Goal: Task Accomplishment & Management: Complete application form

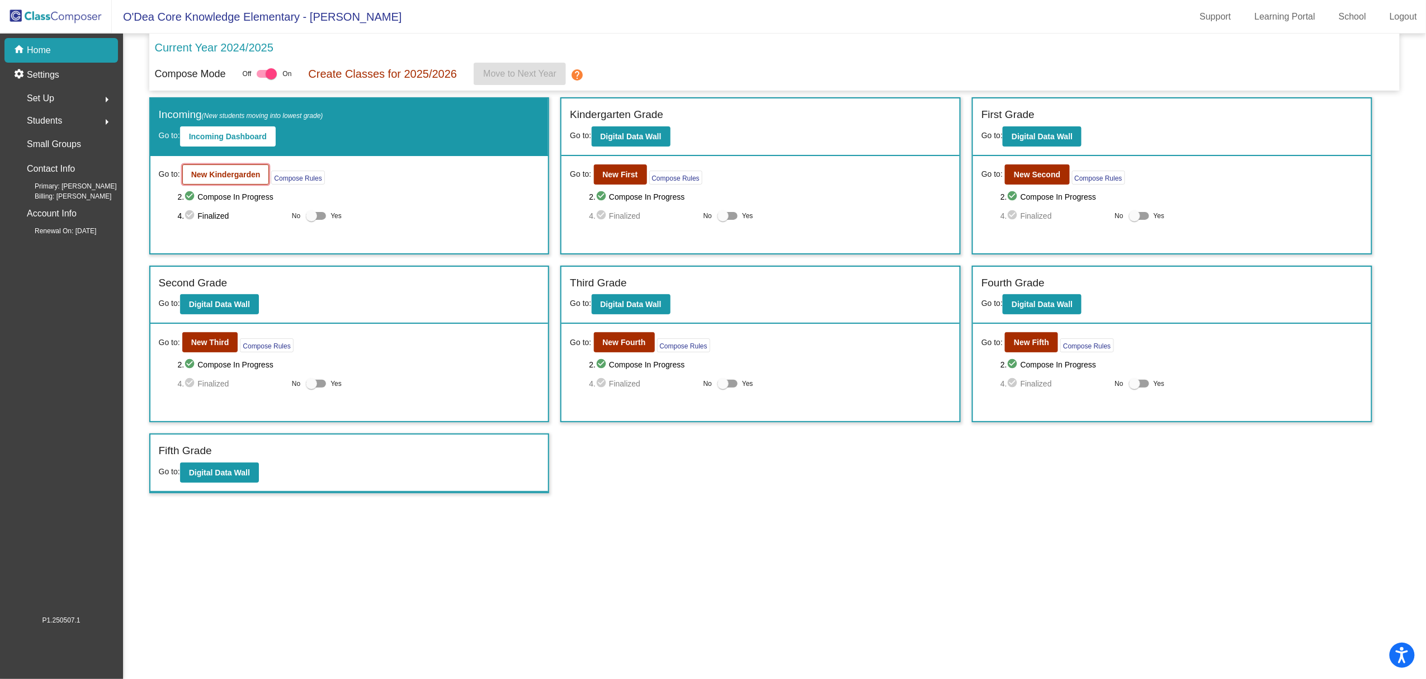
click at [229, 177] on b "New Kindergarden" at bounding box center [225, 174] width 69 height 9
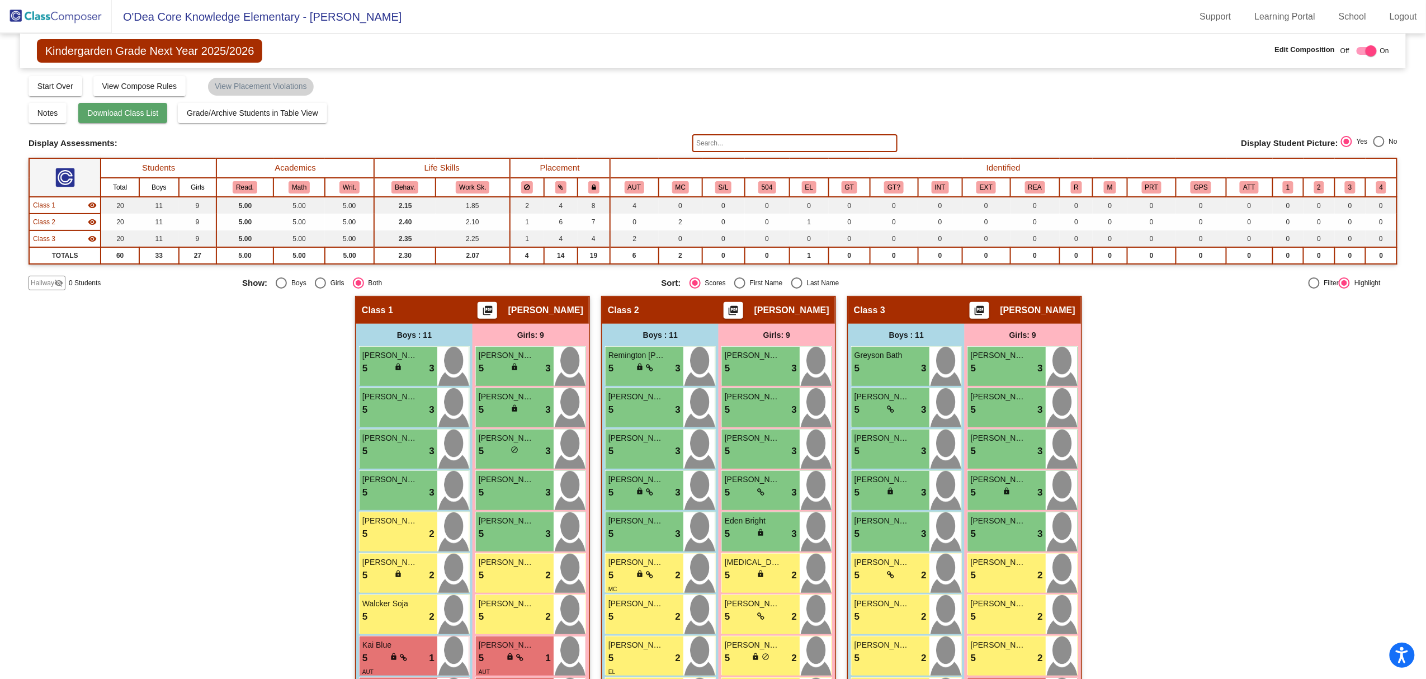
click at [113, 115] on span "Download Class List" at bounding box center [122, 113] width 71 height 9
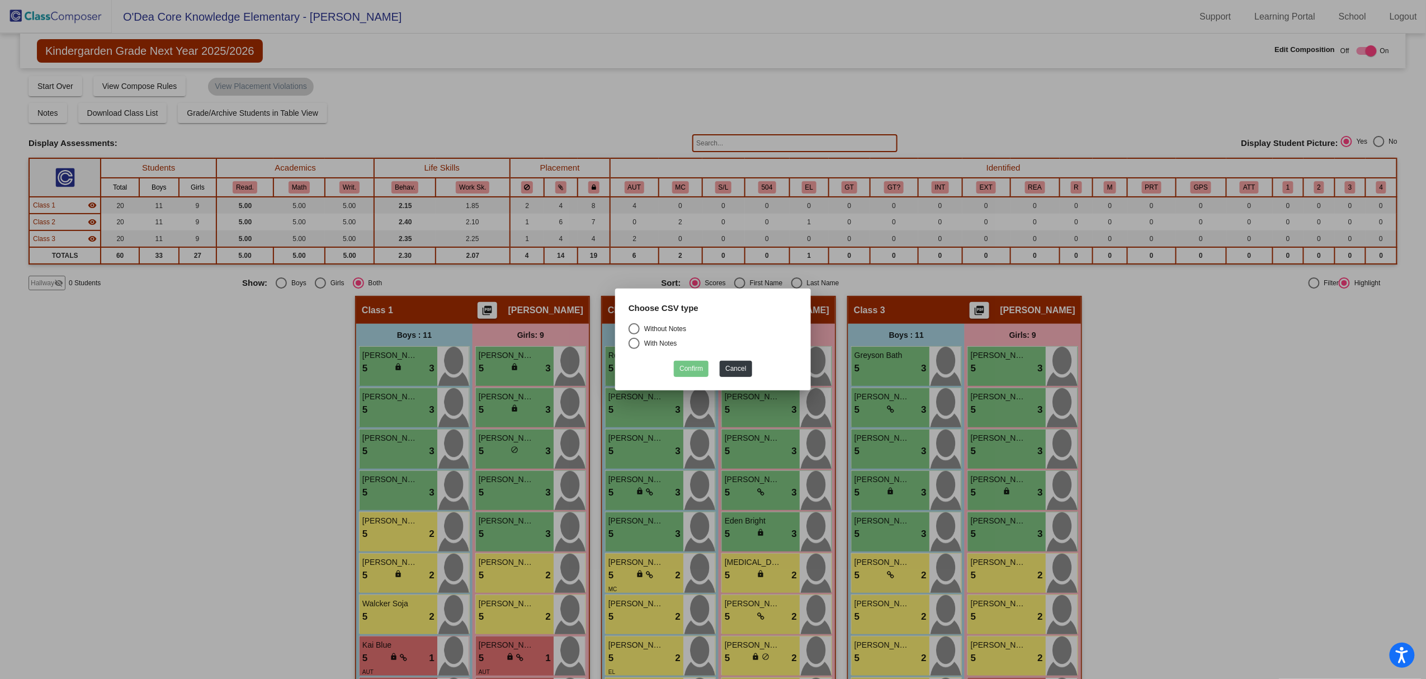
click at [631, 330] on div "Select an option" at bounding box center [634, 328] width 11 height 11
click at [634, 334] on input "Without Notes" at bounding box center [634, 334] width 1 height 1
radio input "true"
click at [687, 369] on button "Confirm" at bounding box center [691, 369] width 35 height 16
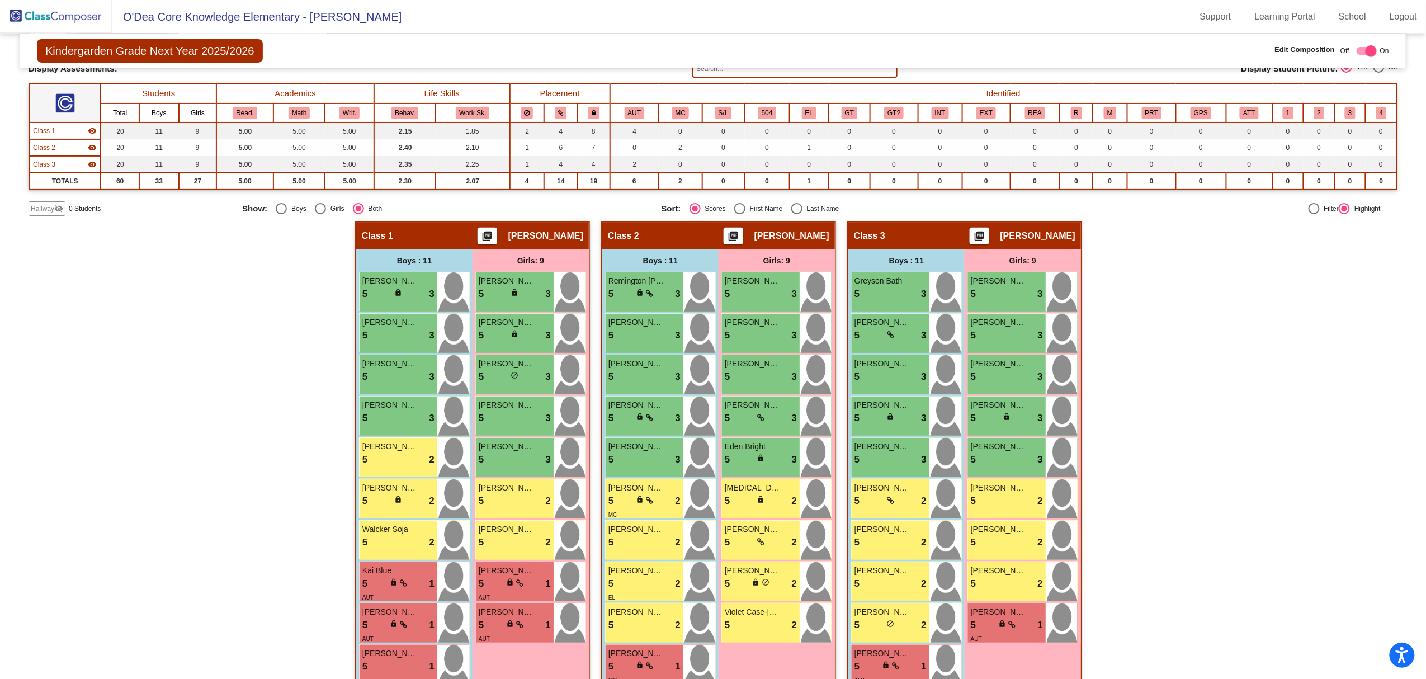
scroll to position [138, 0]
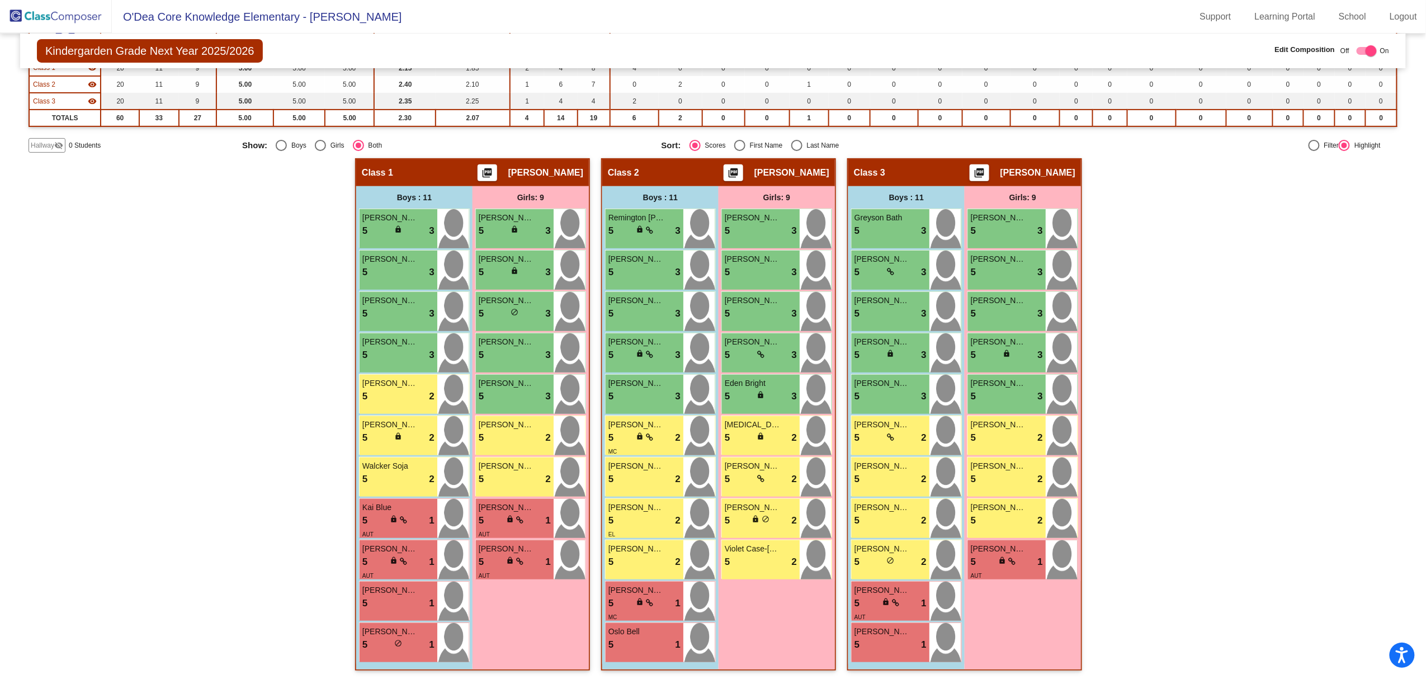
click at [64, 18] on img at bounding box center [56, 16] width 112 height 33
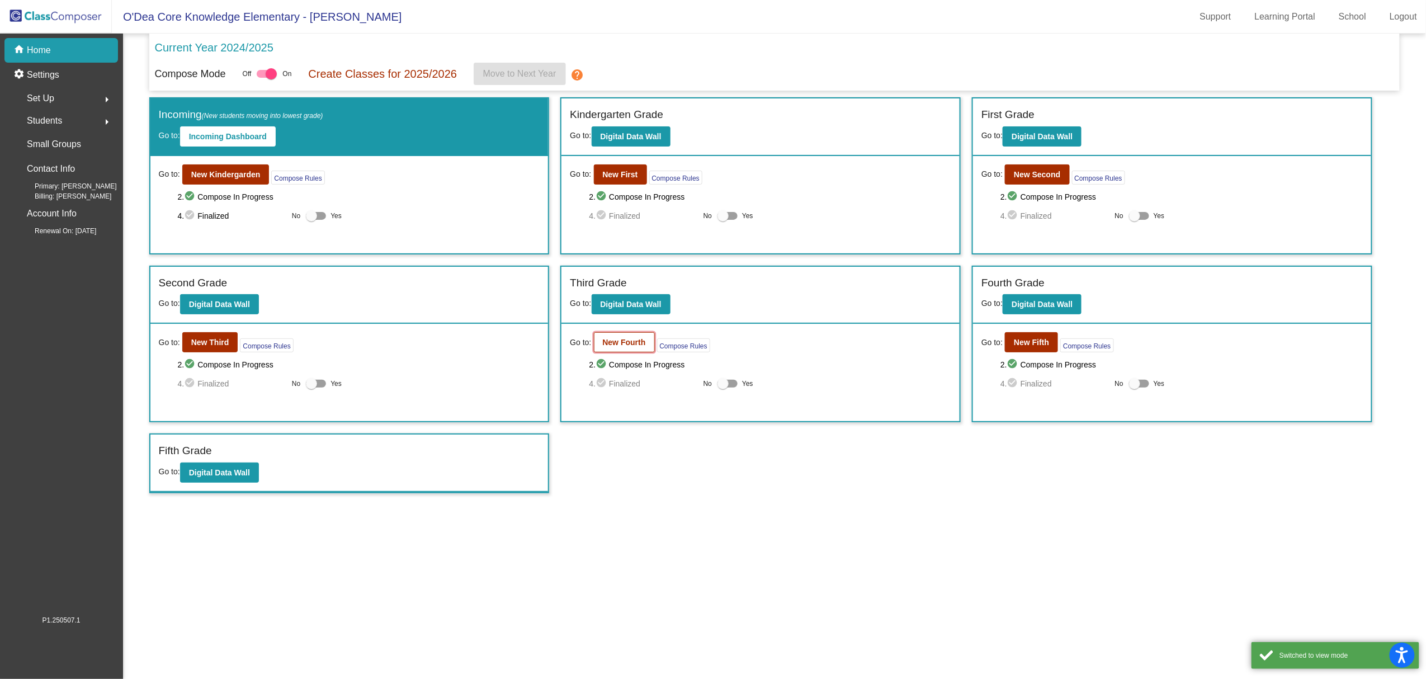
click at [598, 341] on button "New Fourth" at bounding box center [624, 342] width 61 height 20
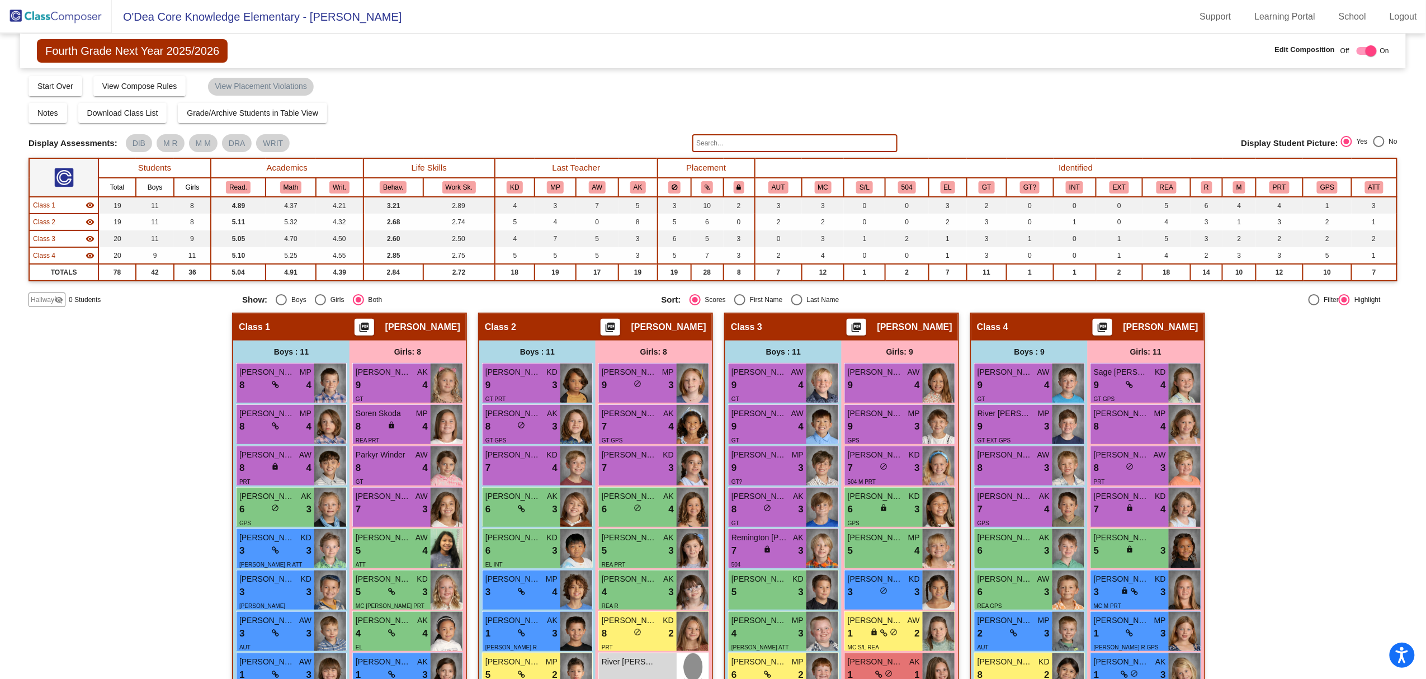
click at [49, 310] on div "Fourth Grade Next Year 2025/2026 Edit Composition Off On Incoming Digital Data …" at bounding box center [713, 435] width 1369 height 803
click at [53, 300] on span "Hallway" at bounding box center [42, 300] width 23 height 10
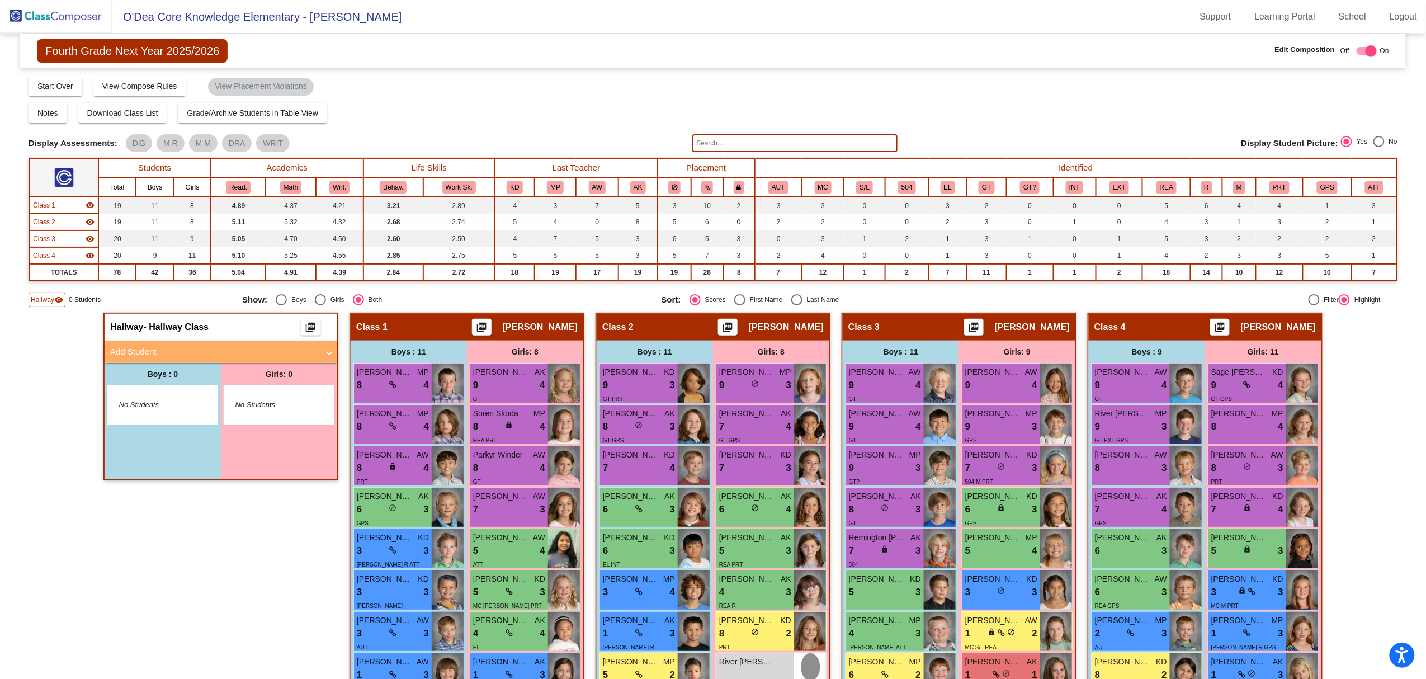
click at [327, 350] on span at bounding box center [329, 352] width 4 height 13
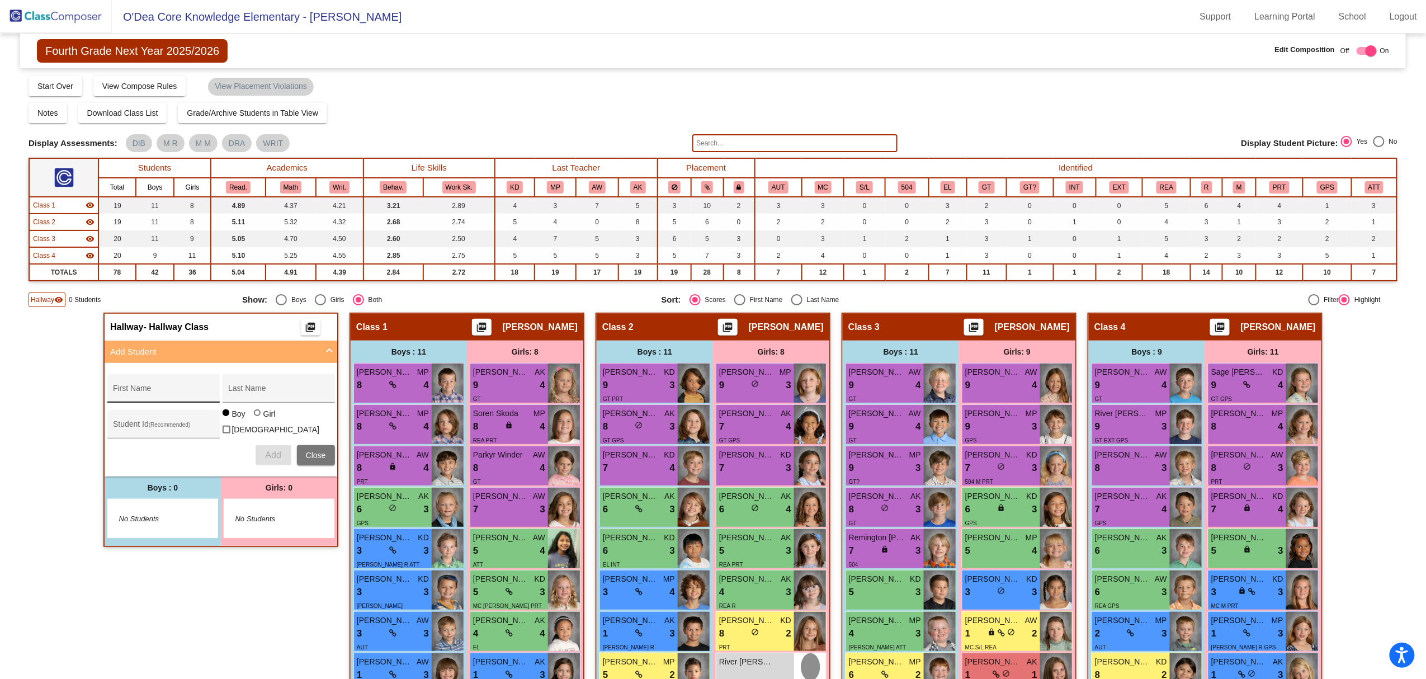
click at [184, 394] on input "First Name" at bounding box center [163, 392] width 101 height 9
type input "Odin"
type input "[PERSON_NAME]"
click at [179, 417] on div "Student Id (Recommended)" at bounding box center [163, 427] width 101 height 23
type input "111601"
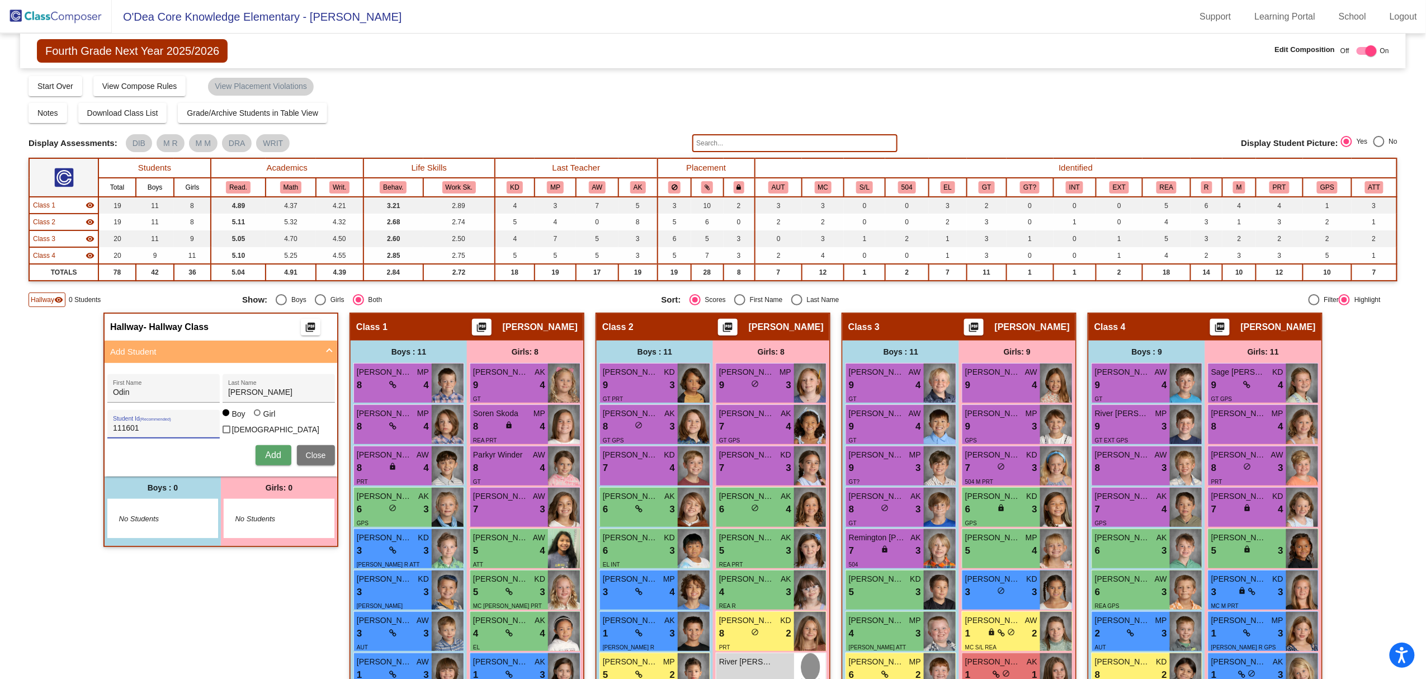
click at [265, 452] on span "Add" at bounding box center [273, 455] width 16 height 10
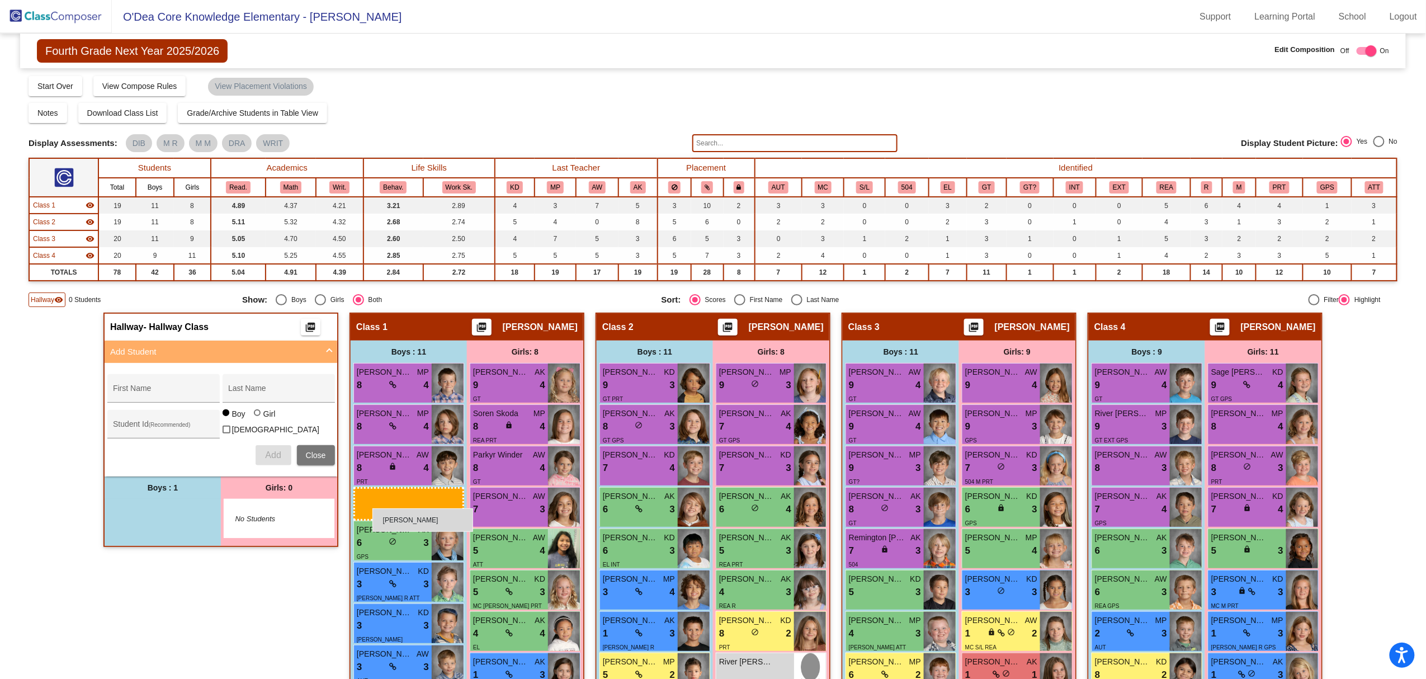
drag, startPoint x: 128, startPoint y: 513, endPoint x: 372, endPoint y: 508, distance: 244.5
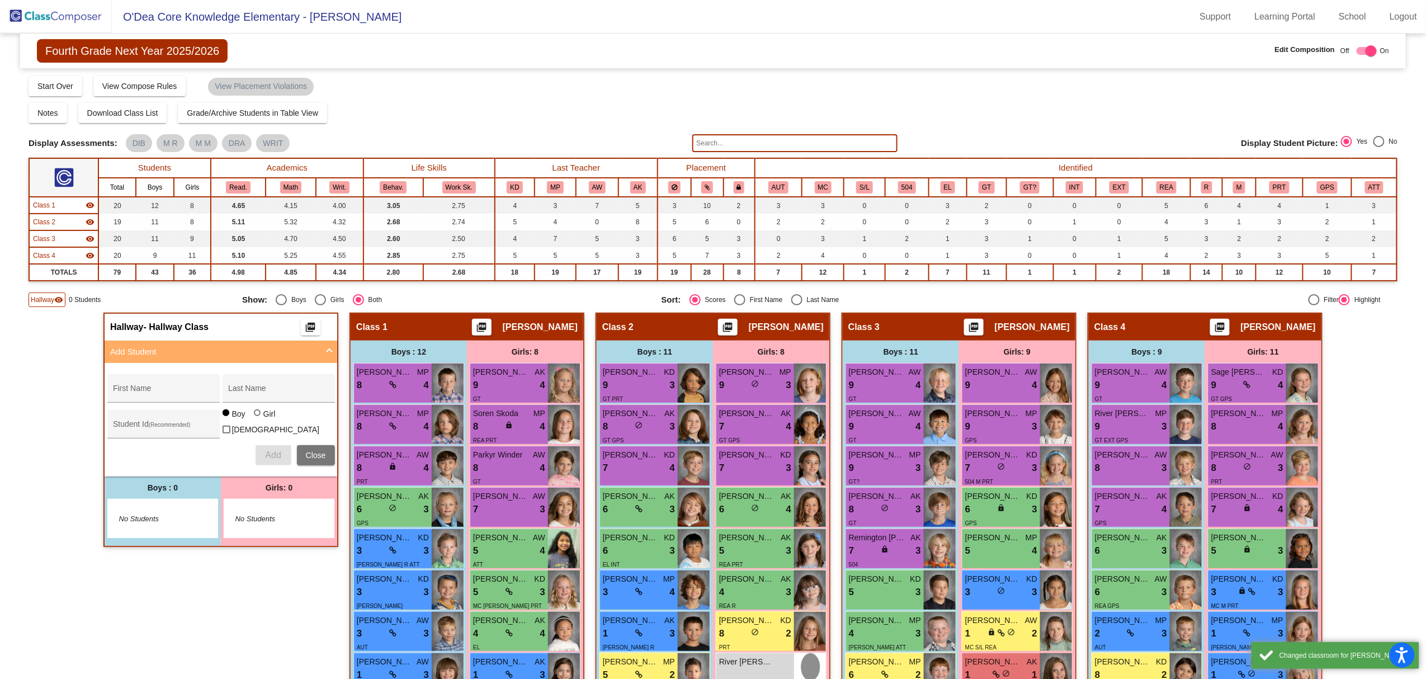
click at [330, 348] on mat-expansion-panel-header "Add Student" at bounding box center [221, 352] width 233 height 22
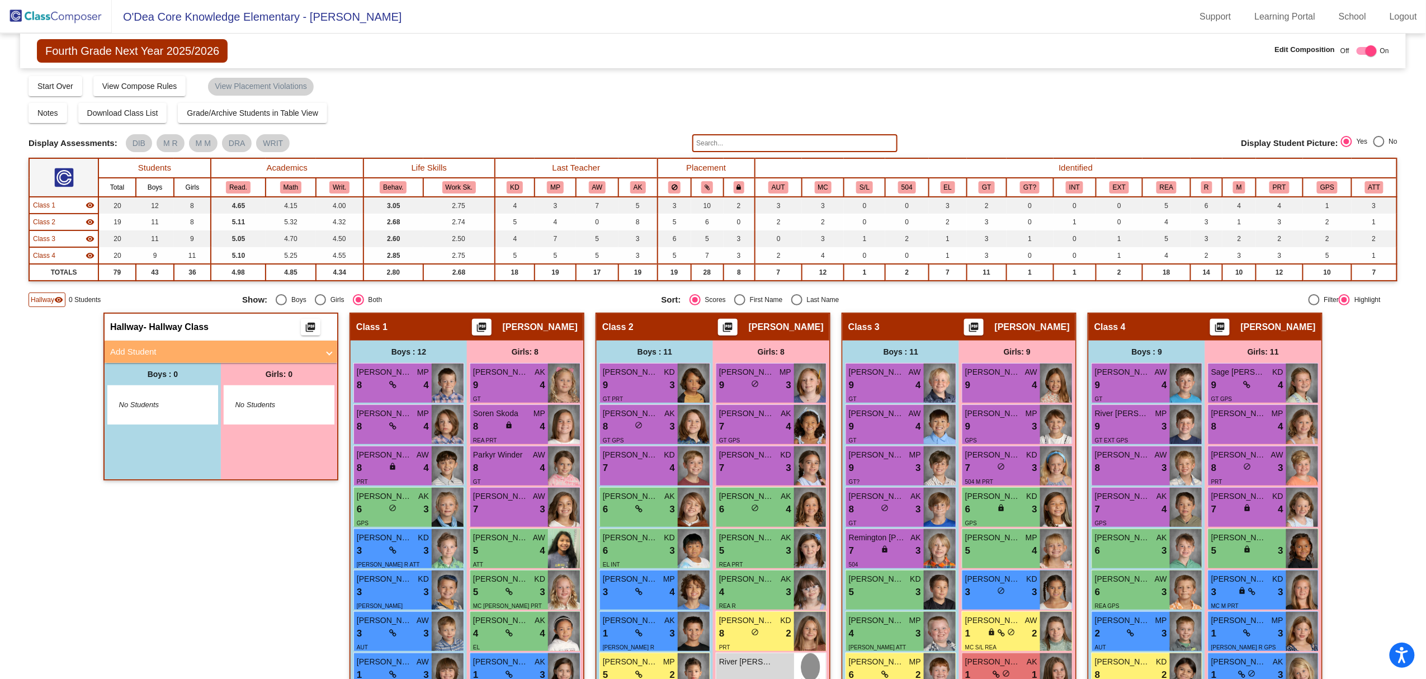
click at [41, 295] on span "Hallway" at bounding box center [42, 300] width 23 height 10
